Goal: Use online tool/utility: Utilize a website feature to perform a specific function

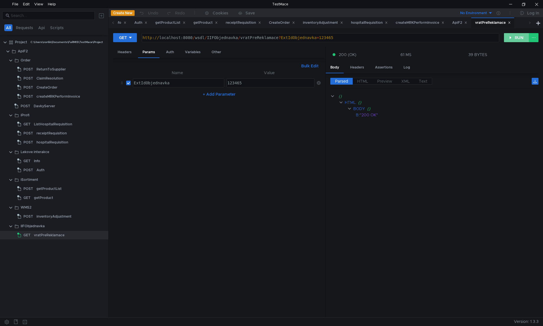
click at [512, 39] on button "RUN" at bounding box center [516, 37] width 25 height 9
type textarea "[URL]"
click at [343, 36] on div "http:// localhost:8080 / wsdl / IIFObjednavka / vratPreReklamace ? ExtIdObjedna…" at bounding box center [319, 42] width 357 height 14
click at [241, 83] on div "123465" at bounding box center [270, 88] width 88 height 14
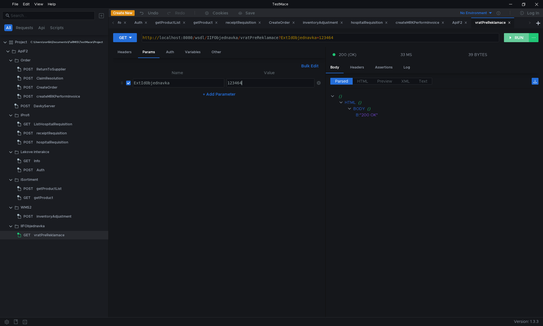
type textarea "123464"
click at [513, 38] on button "RUN" at bounding box center [516, 37] width 25 height 9
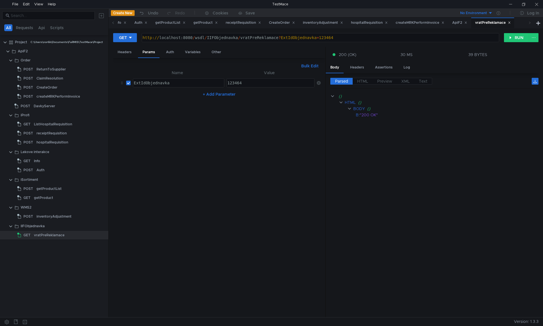
scroll to position [0, 1]
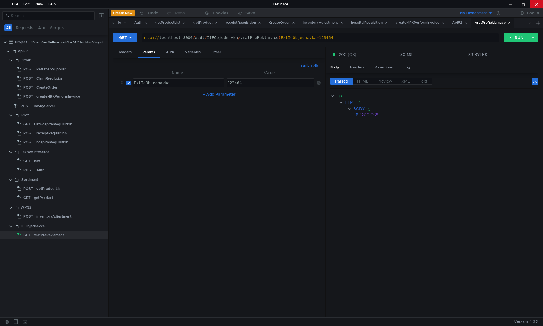
click at [537, 6] on div at bounding box center [536, 4] width 13 height 8
